Goal: Find specific page/section: Find specific page/section

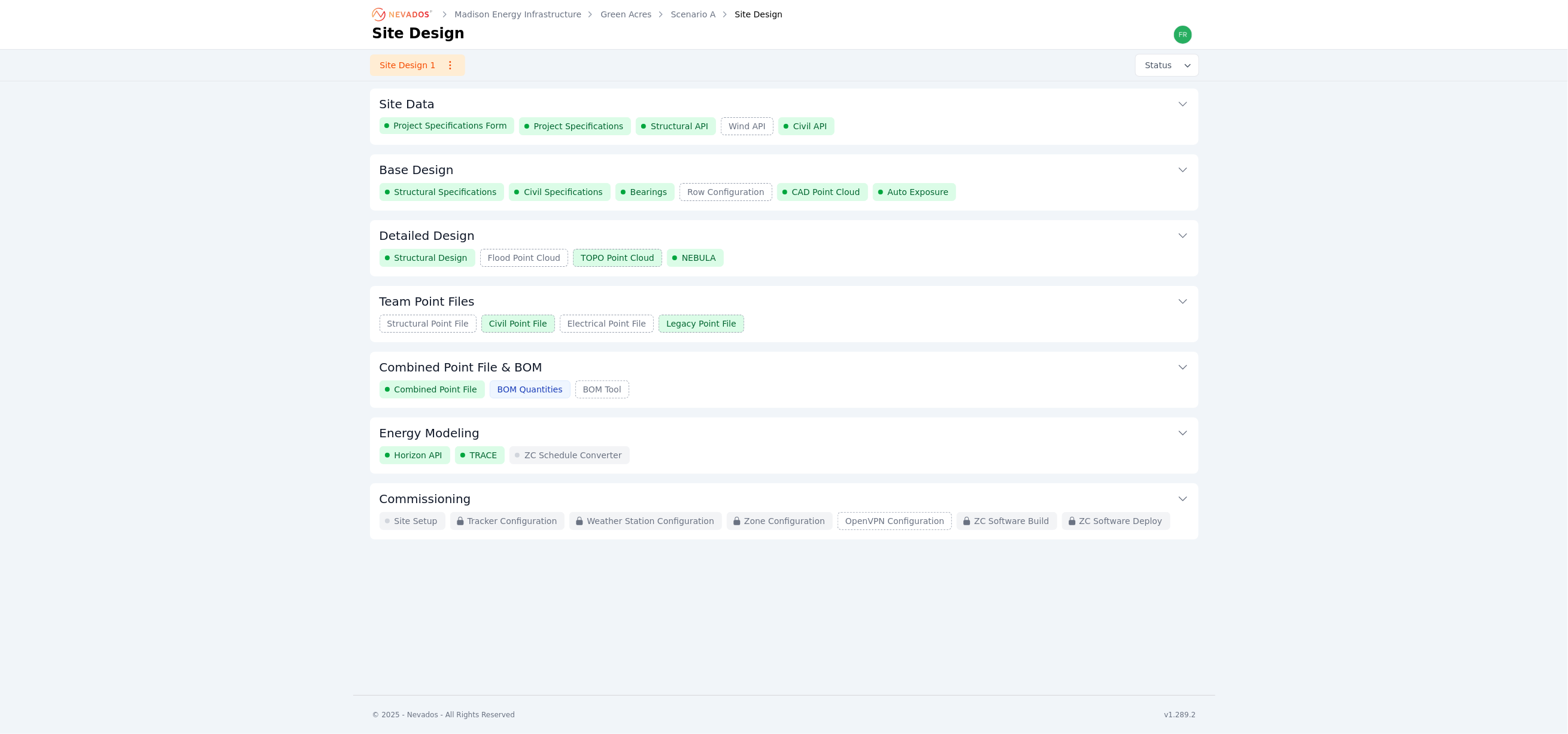
click at [427, 10] on icon "Breadcrumb" at bounding box center [403, 14] width 66 height 19
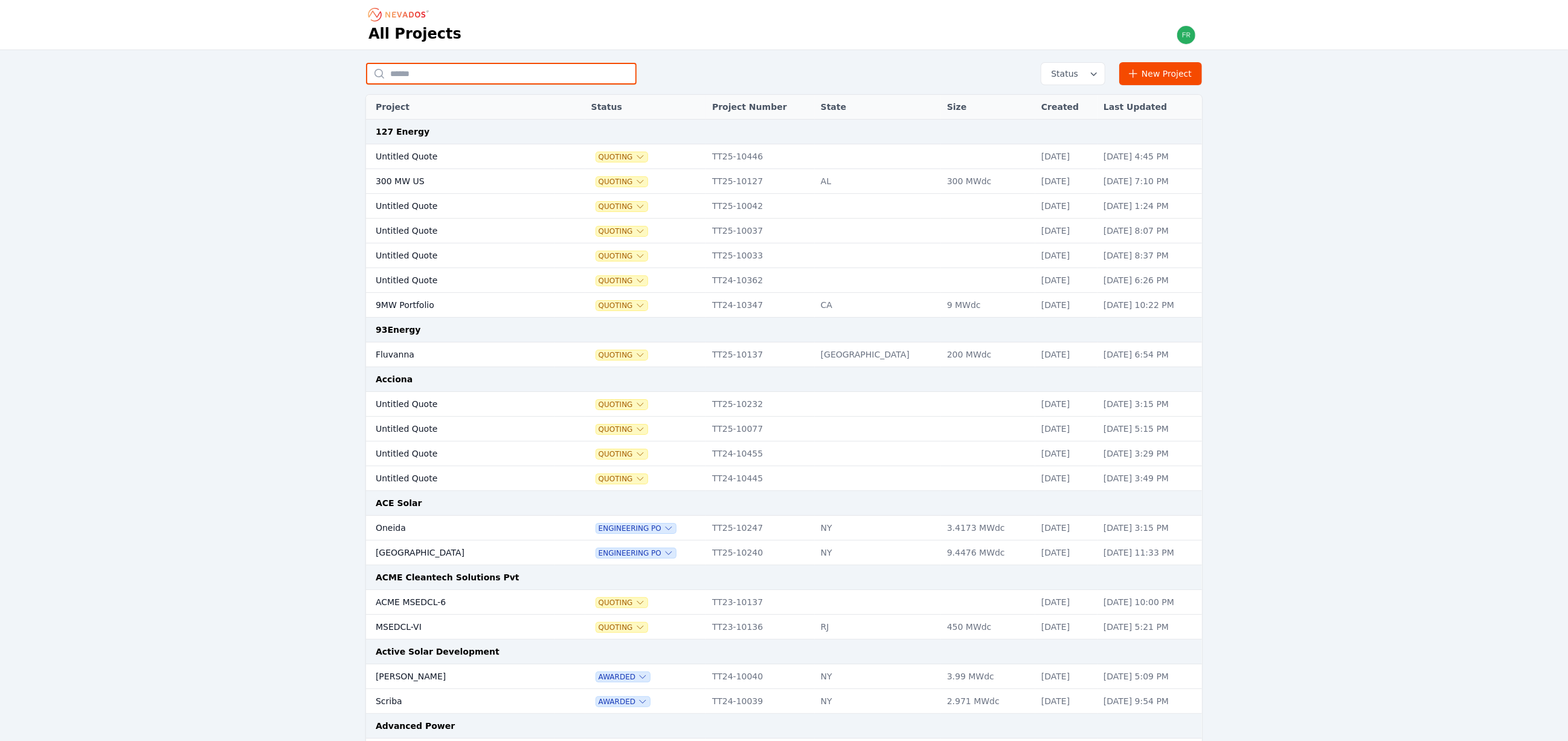
click at [466, 71] on input "text" at bounding box center [501, 74] width 271 height 22
type input "******"
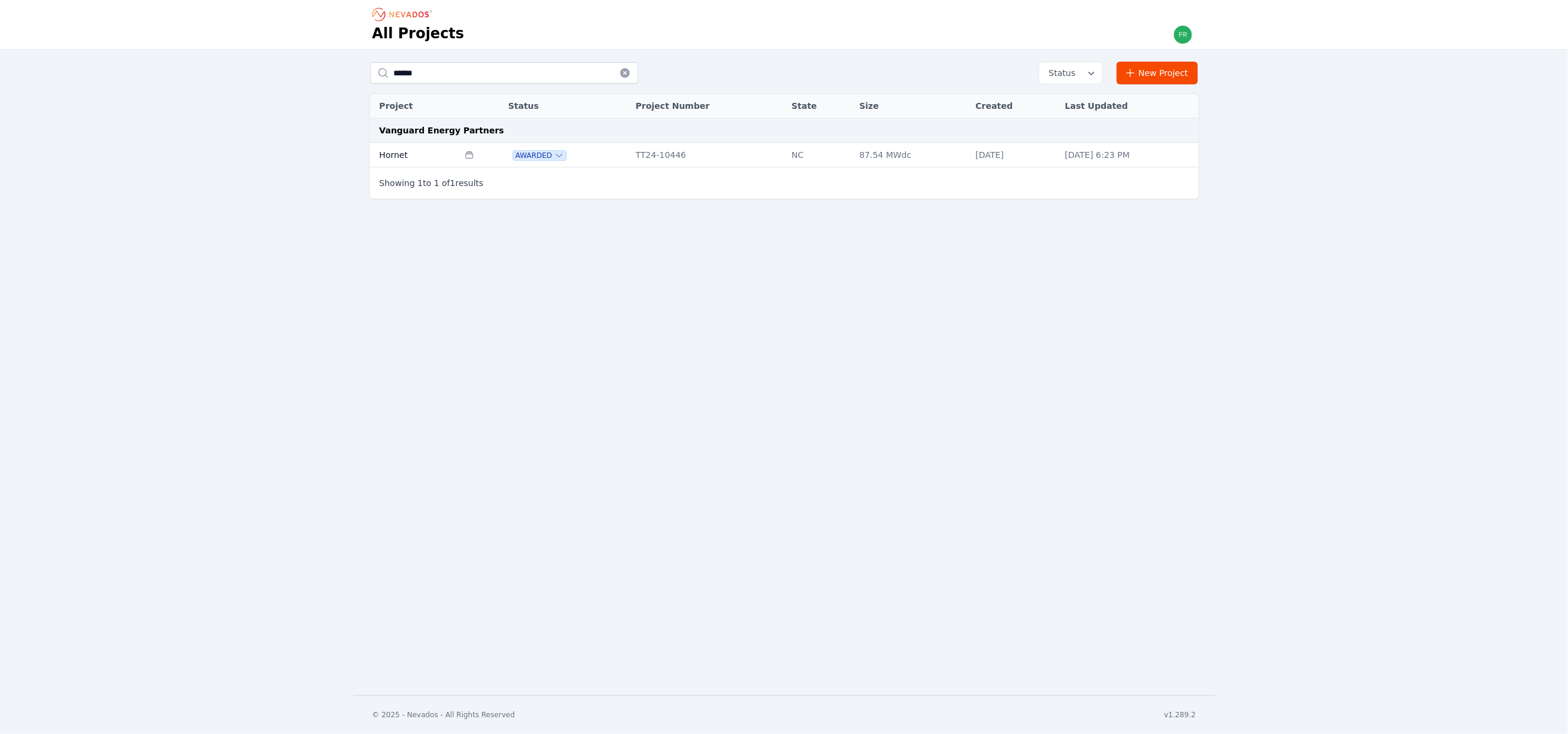
click at [481, 152] on td "Multiple Project Specificationss" at bounding box center [480, 155] width 43 height 25
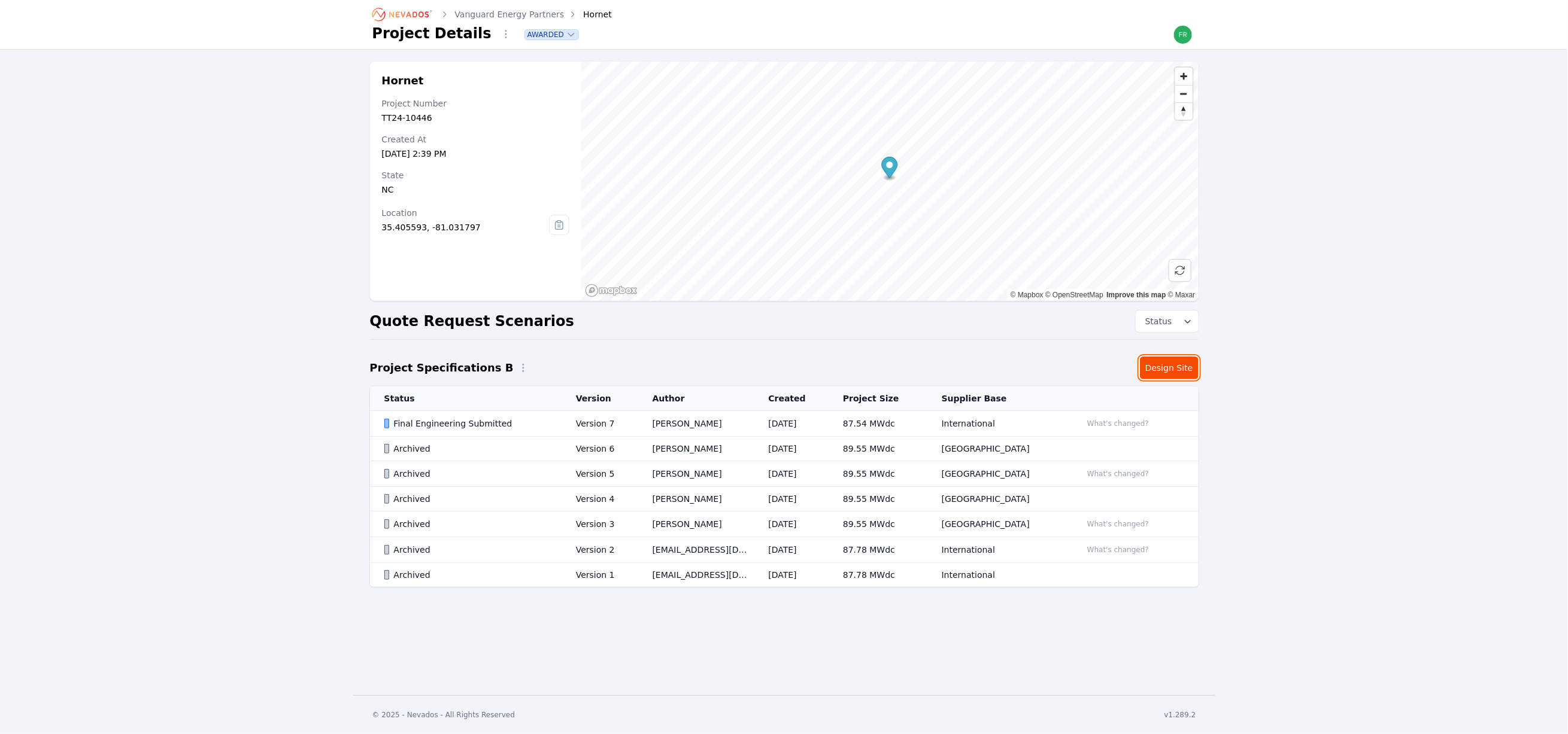
click at [1166, 368] on link "Design Site" at bounding box center [1169, 368] width 59 height 22
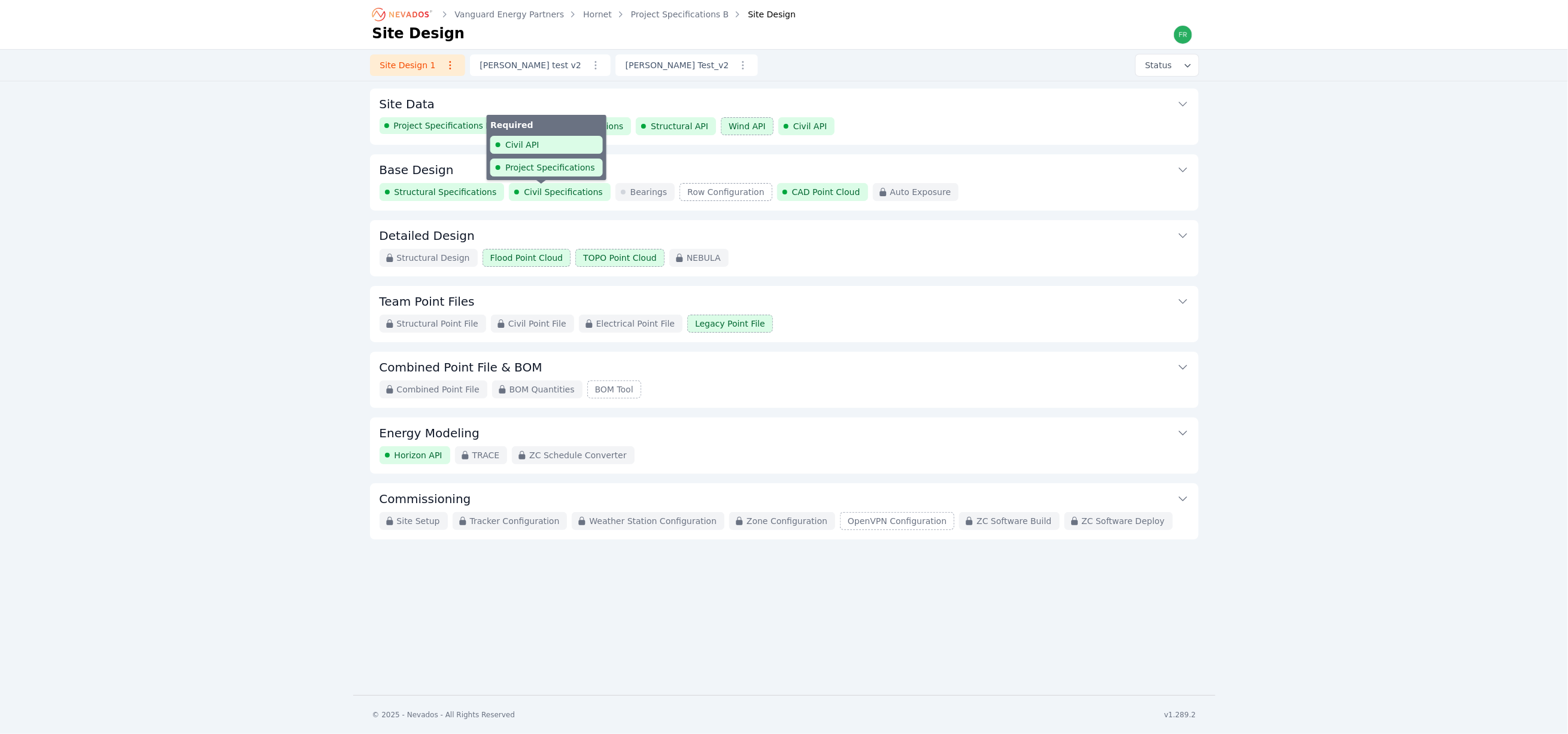
click at [564, 194] on span "Civil Specifications" at bounding box center [563, 192] width 78 height 12
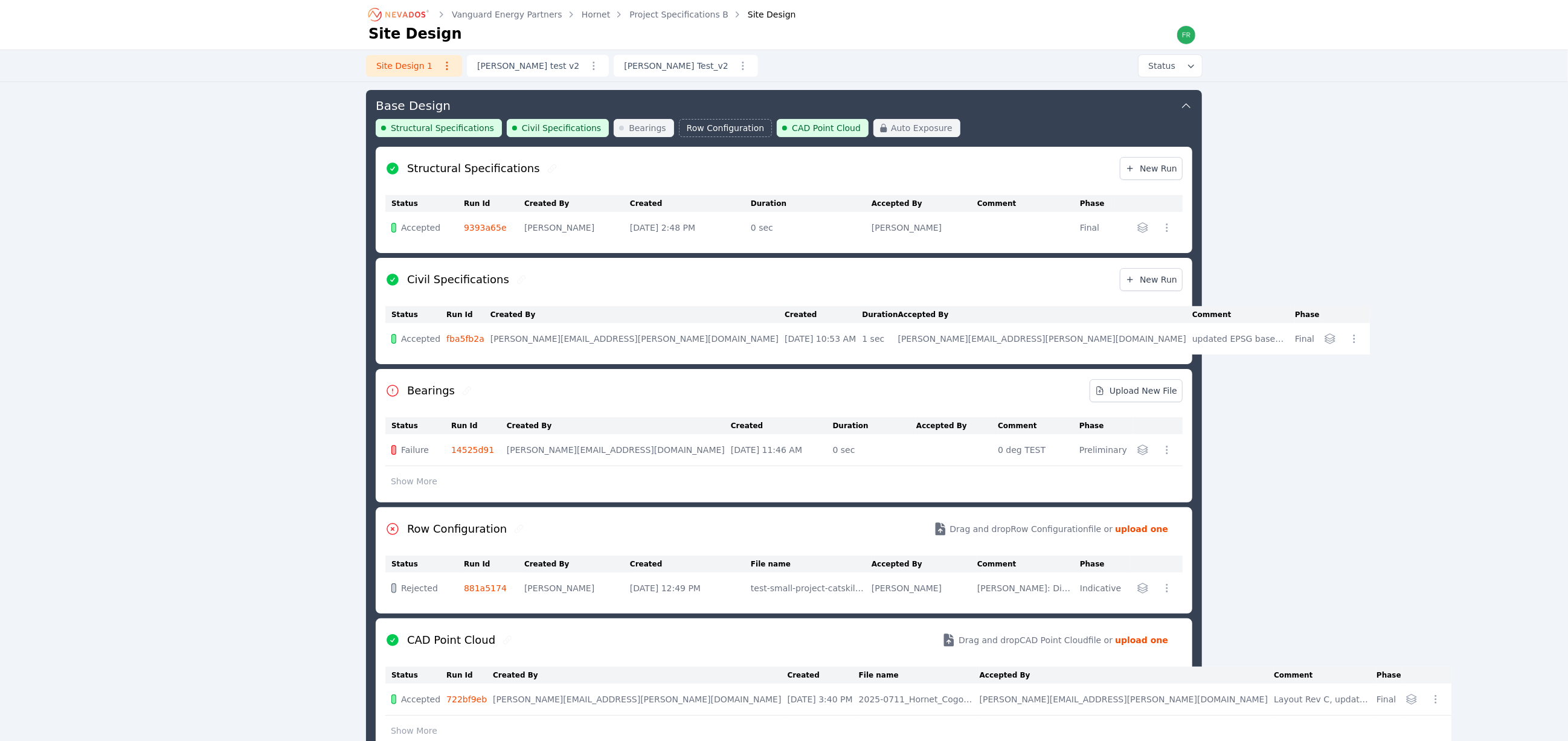
click at [484, 338] on link "fba5fb2a" at bounding box center [465, 339] width 38 height 10
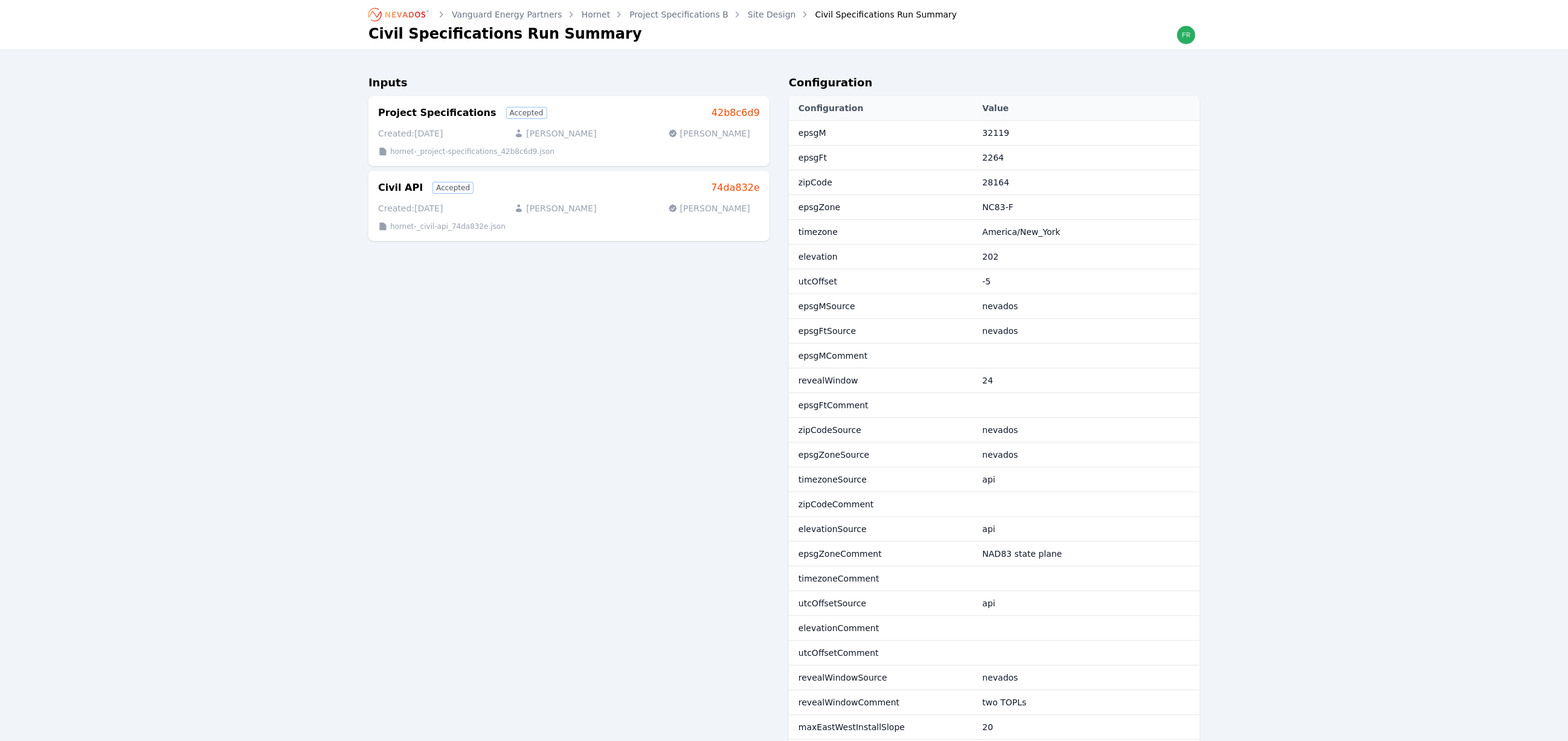
click at [582, 14] on link "Hornet" at bounding box center [596, 14] width 29 height 12
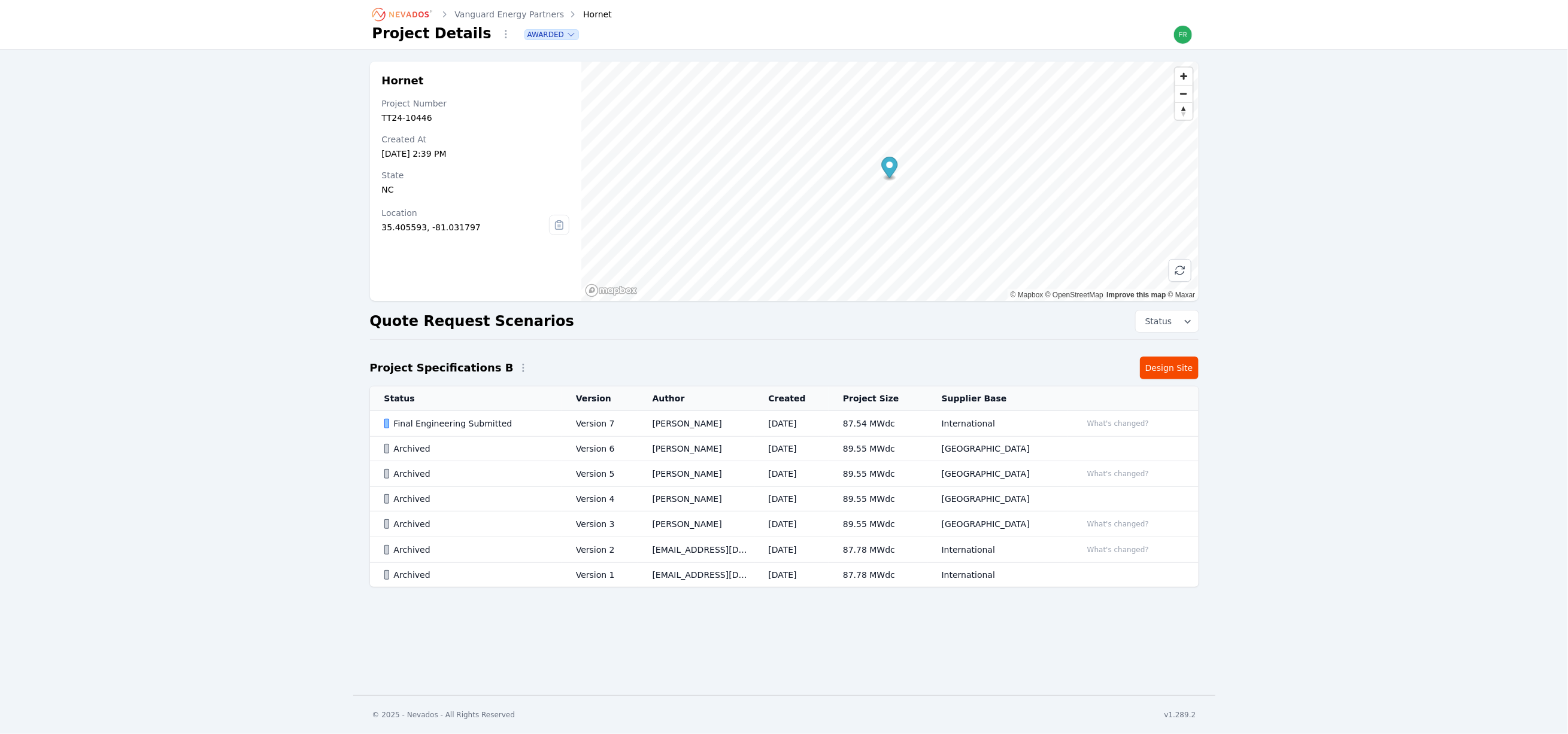
click at [558, 225] on icon at bounding box center [559, 225] width 3 height 0
click at [560, 228] on icon at bounding box center [558, 225] width 19 height 19
click at [418, 16] on icon "Breadcrumb" at bounding box center [403, 14] width 66 height 19
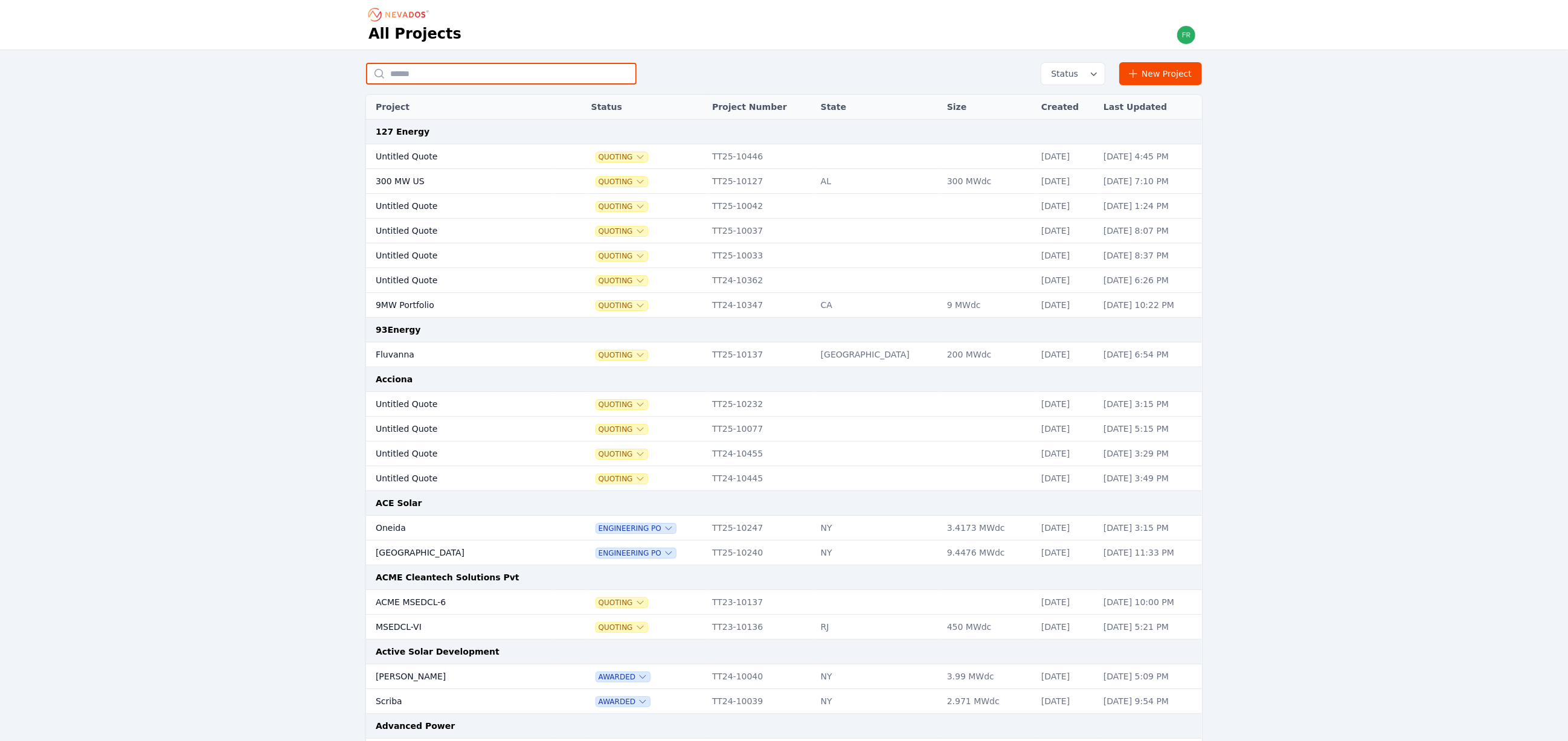
click at [520, 69] on input "text" at bounding box center [501, 74] width 271 height 22
click at [839, 114] on th "State" at bounding box center [878, 107] width 127 height 25
click at [842, 110] on th "State" at bounding box center [878, 107] width 127 height 25
click at [834, 107] on th "State" at bounding box center [878, 107] width 127 height 25
